Goal: Use online tool/utility: Utilize a website feature to perform a specific function

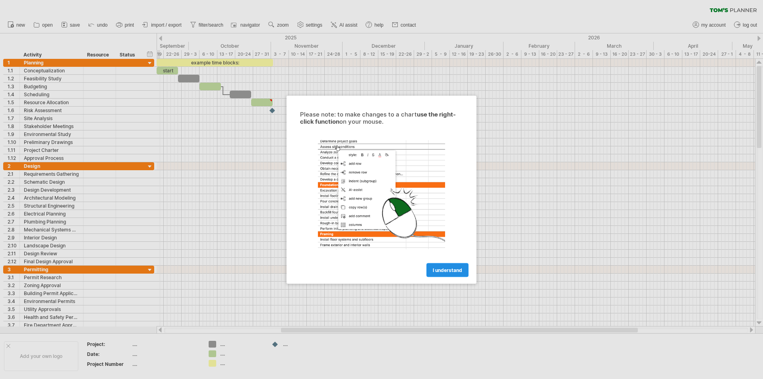
click at [449, 270] on span "I understand" at bounding box center [447, 270] width 29 height 6
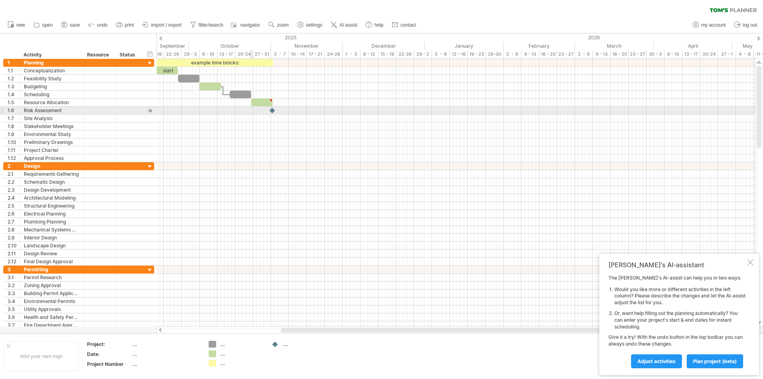
click at [251, 106] on div at bounding box center [456, 103] width 598 height 8
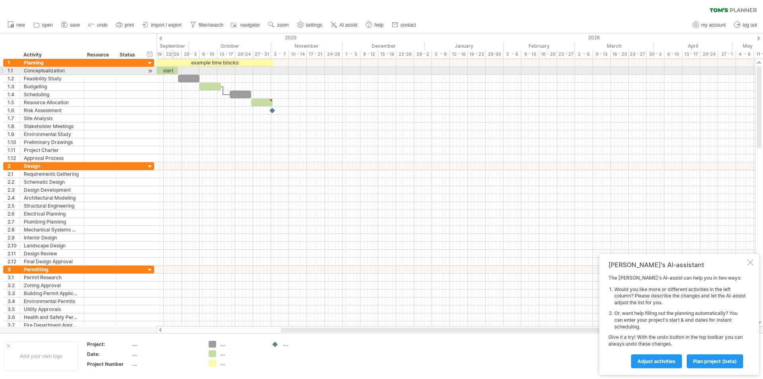
click at [174, 69] on div "start" at bounding box center [167, 71] width 21 height 8
click at [74, 74] on div "Conceptualization" at bounding box center [51, 71] width 55 height 8
click at [73, 71] on input "**********" at bounding box center [51, 71] width 55 height 8
click at [211, 344] on div "Trying to reach [DOMAIN_NAME] Connected again... 0% clear filter new 1" at bounding box center [381, 189] width 763 height 379
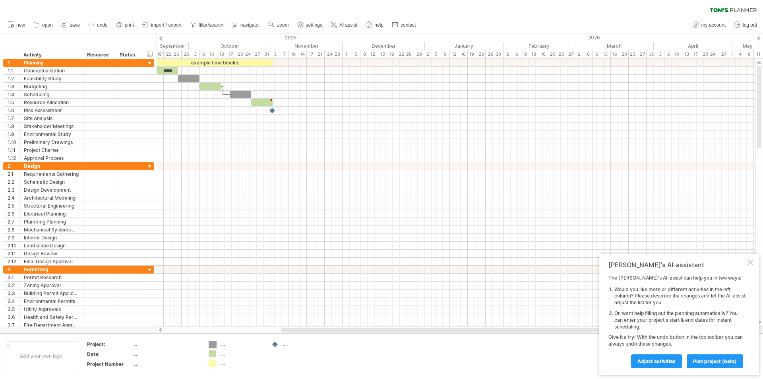
click at [216, 357] on td ".... .... ...." at bounding box center [236, 355] width 63 height 31
click at [220, 366] on td ".... .... ...." at bounding box center [236, 355] width 63 height 31
